Goal: Check status: Check status

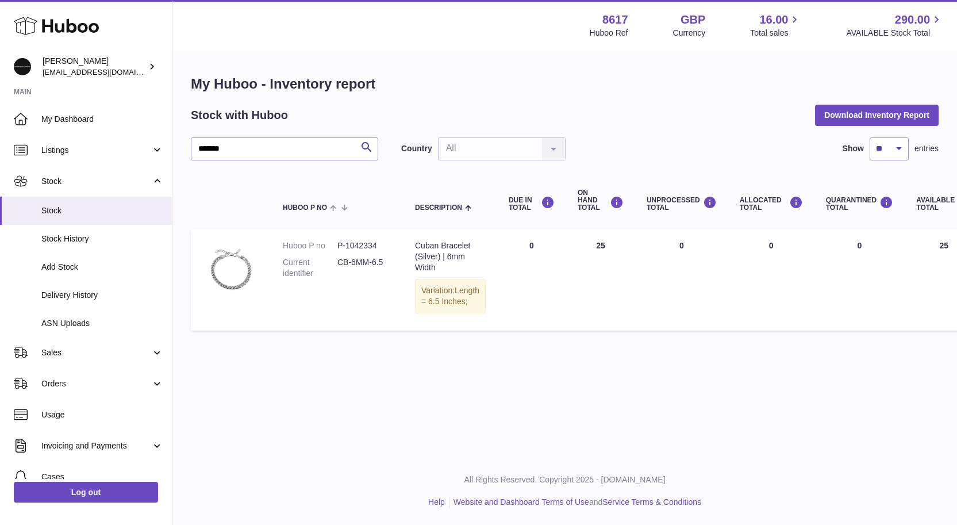
click at [223, 148] on input "*******" at bounding box center [284, 148] width 187 height 23
click at [288, 157] on input "*******" at bounding box center [284, 148] width 187 height 23
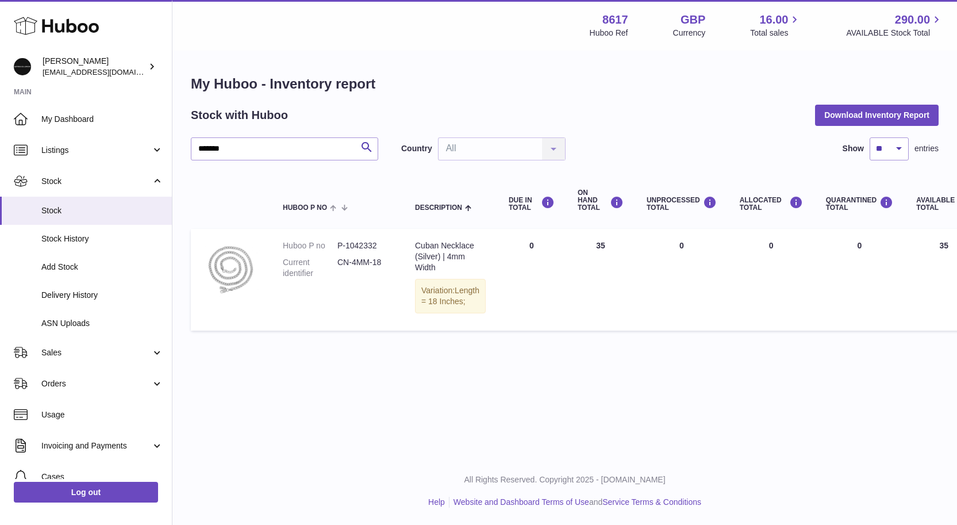
click at [292, 157] on input "*******" at bounding box center [284, 148] width 187 height 23
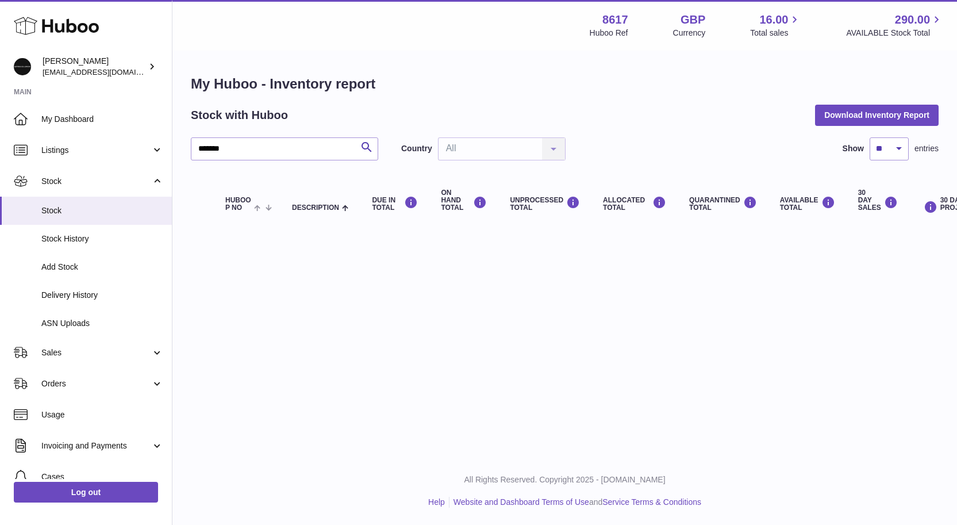
type input "*******"
